Goal: Check status: Check status

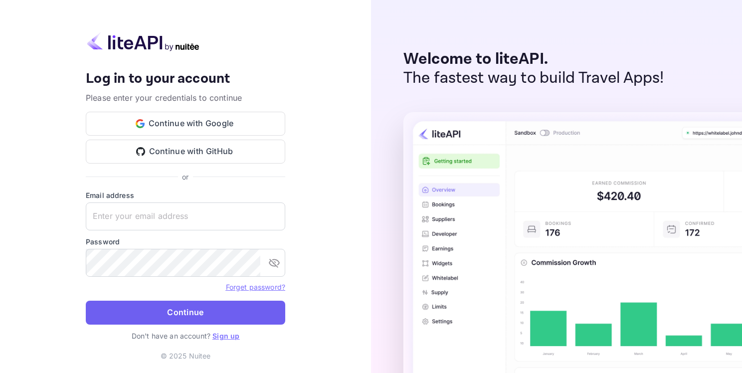
type input "[EMAIL_ADDRESS][DOMAIN_NAME]"
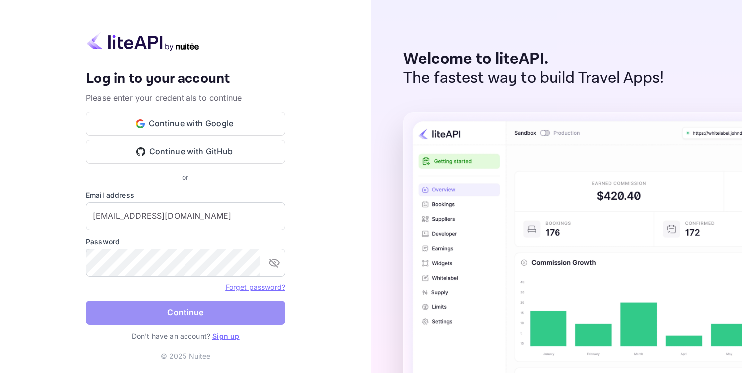
click at [152, 313] on button "Continue" at bounding box center [185, 313] width 199 height 24
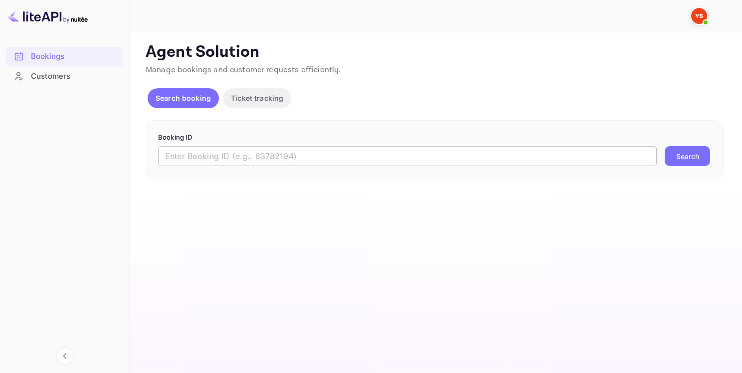
click at [193, 156] on input "text" at bounding box center [407, 156] width 498 height 20
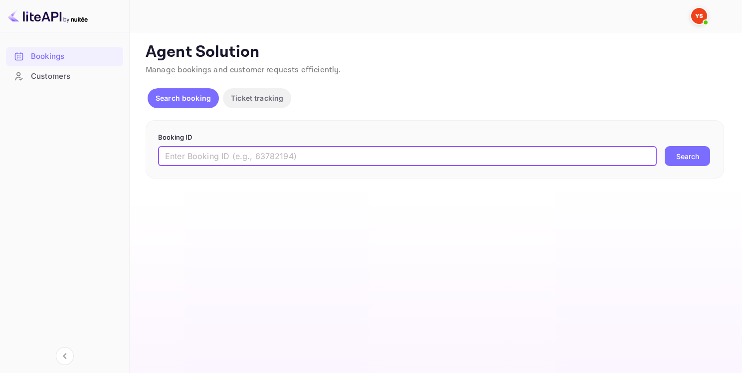
paste input "9403517"
type input "9403517"
click at [692, 159] on button "Search" at bounding box center [686, 156] width 45 height 20
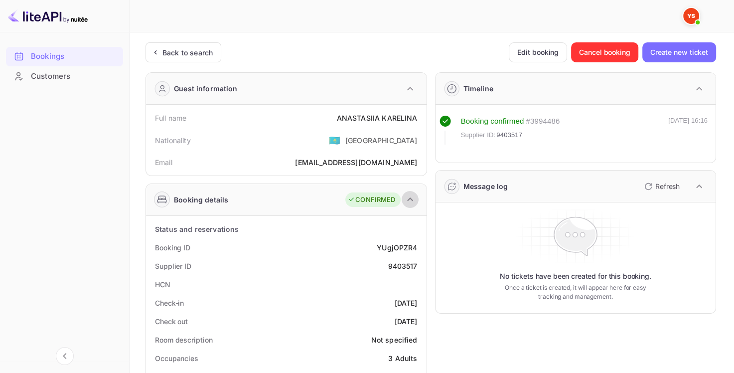
click at [415, 203] on icon "button" at bounding box center [410, 199] width 12 height 12
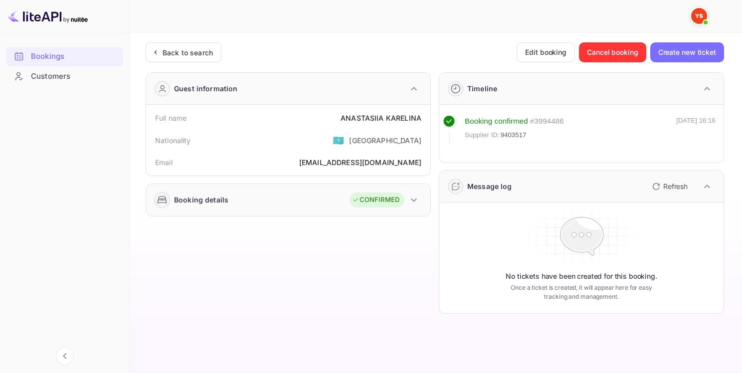
click at [415, 203] on icon "button" at bounding box center [414, 200] width 12 height 12
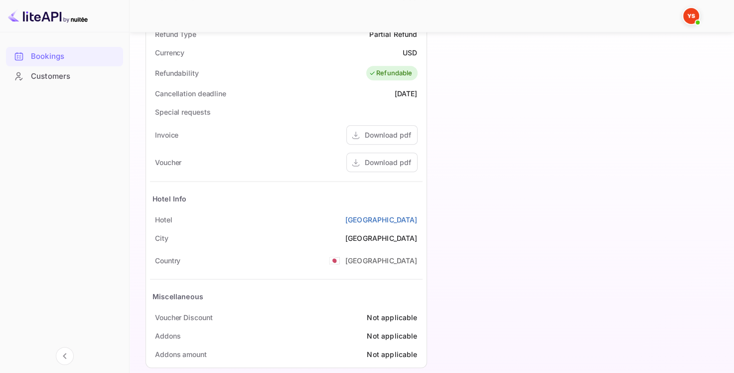
scroll to position [399, 0]
click at [379, 158] on div "Download pdf" at bounding box center [388, 161] width 46 height 10
